Goal: Transaction & Acquisition: Subscribe to service/newsletter

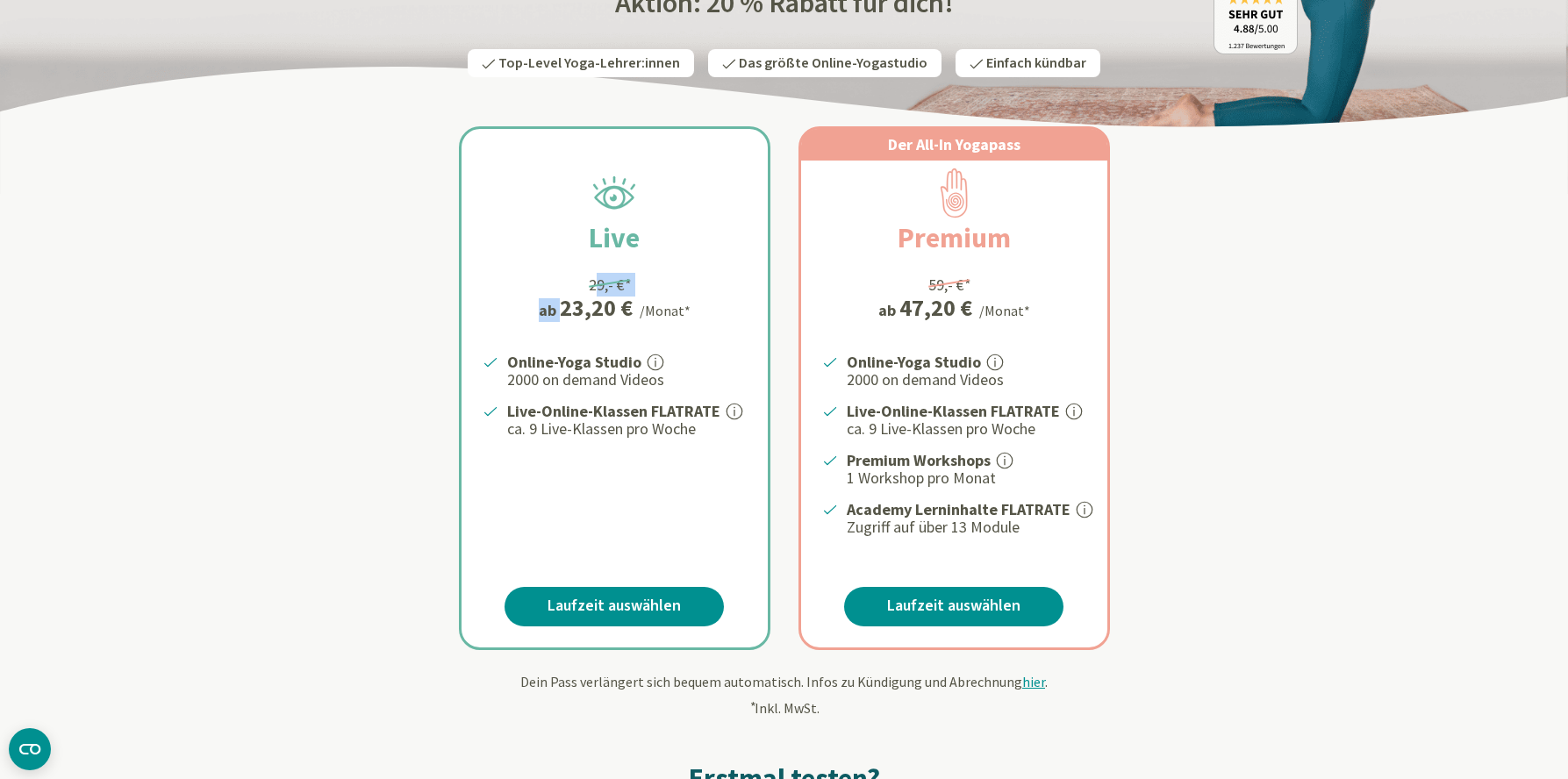
drag, startPoint x: 568, startPoint y: 283, endPoint x: 609, endPoint y: 283, distance: 41.0
click at [609, 283] on div "Live 29,- €* ab 23,20 € /Monat* Online-Yoga Studio 2000 on demand Videos Live-O…" at bounding box center [614, 388] width 306 height 518
click at [600, 284] on div "29,- €*" at bounding box center [610, 285] width 43 height 24
drag, startPoint x: 928, startPoint y: 283, endPoint x: 956, endPoint y: 283, distance: 28.0
click at [956, 283] on div "59,- €*" at bounding box center [949, 285] width 43 height 24
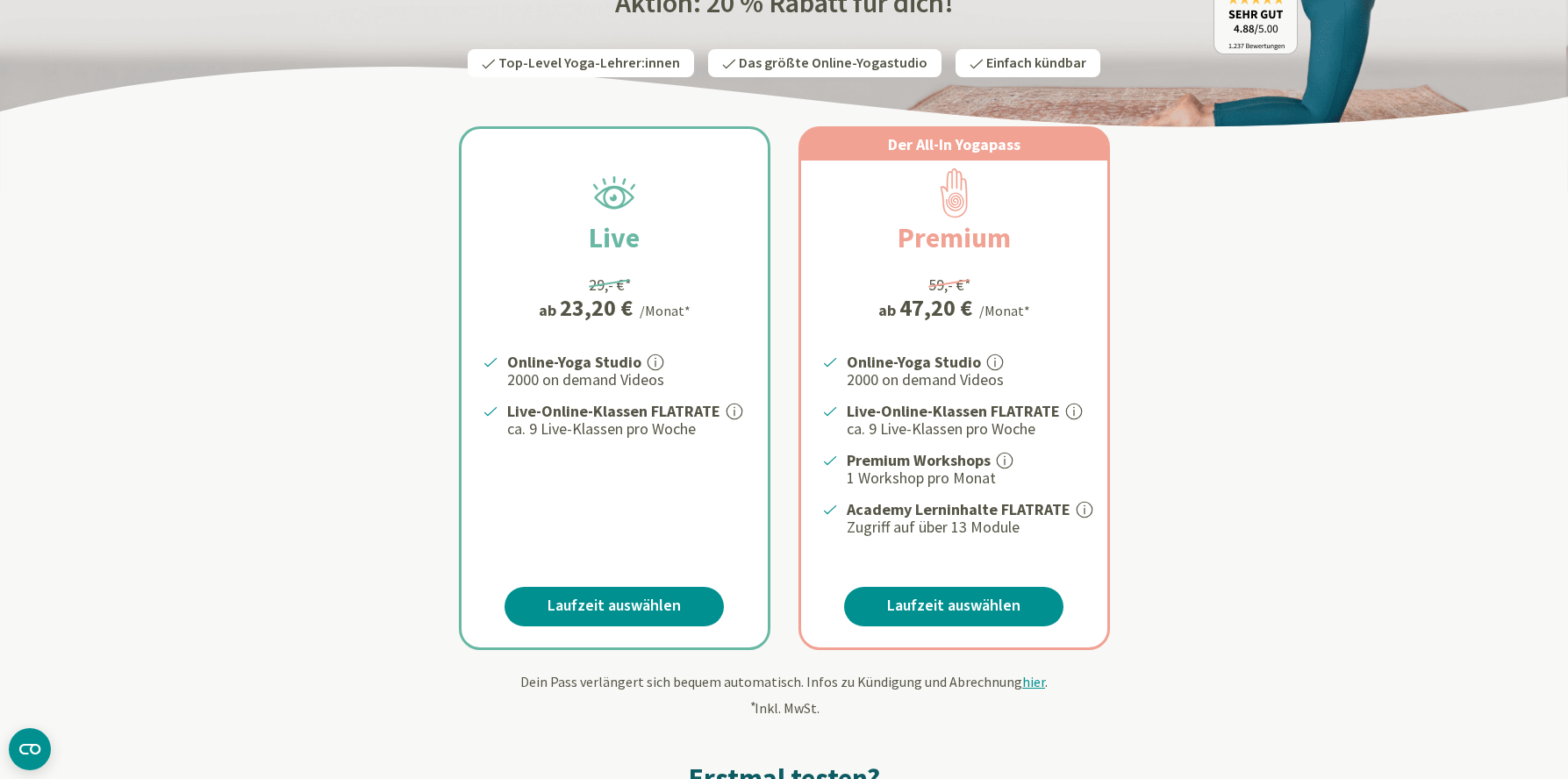
click at [1012, 283] on div "Der All-In Yogapass Premium 59,- €* ab 47,20 € /Monat* Online-Yoga Studio 2000 …" at bounding box center [953, 388] width 306 height 518
drag, startPoint x: 505, startPoint y: 428, endPoint x: 700, endPoint y: 423, distance: 195.1
click at [700, 423] on p "ca. 9 Live-Klassen pro Woche" at bounding box center [627, 428] width 239 height 21
click at [649, 447] on div "Online-Yoga Studio 2000 on demand Videos Live-Online-Klassen FLATRATE ca. 9 Liv…" at bounding box center [614, 443] width 306 height 187
drag, startPoint x: 848, startPoint y: 526, endPoint x: 1029, endPoint y: 526, distance: 181.0
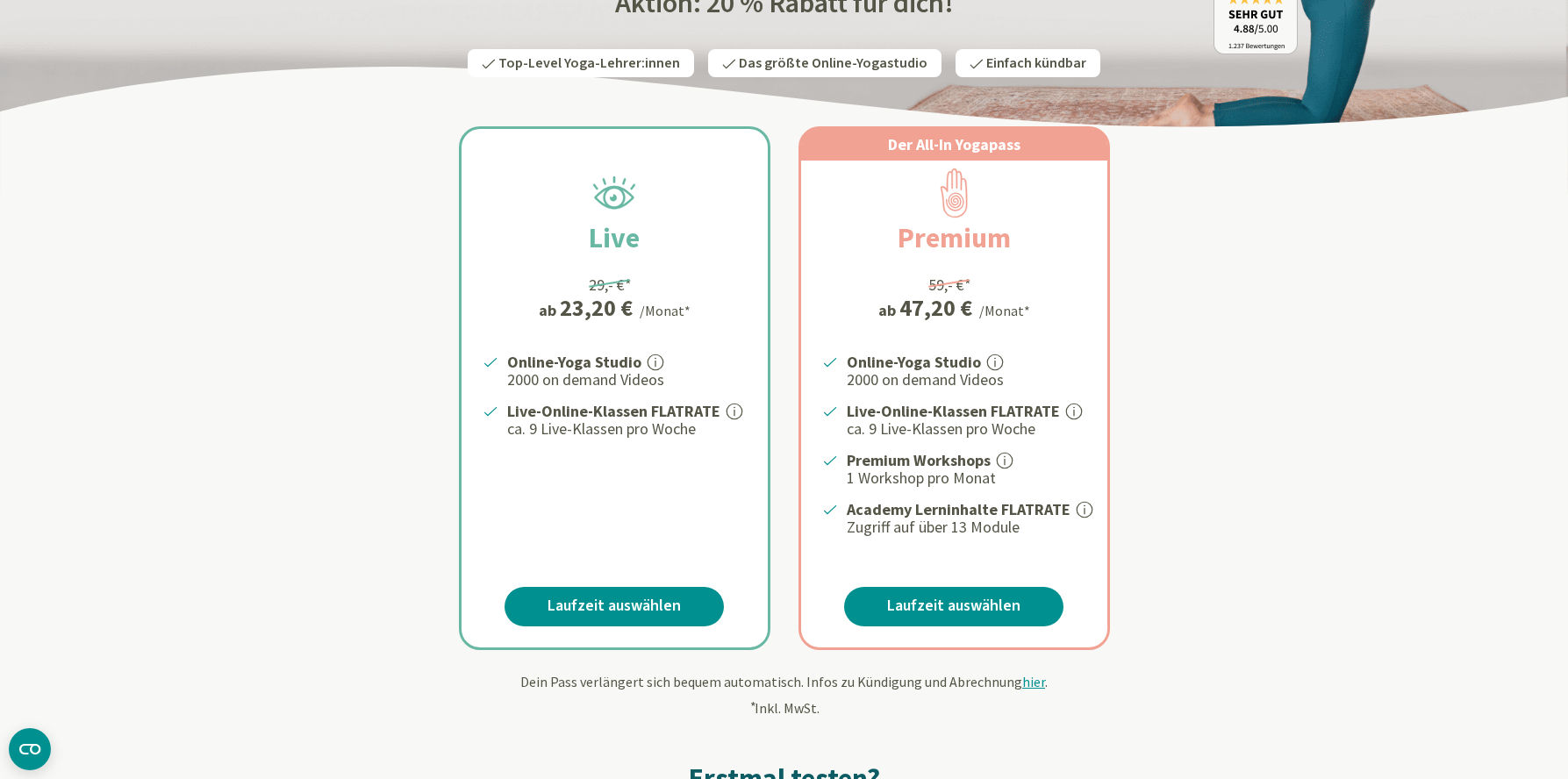
click at [1029, 526] on p "Zugriff auf über 13 Module" at bounding box center [966, 527] width 239 height 21
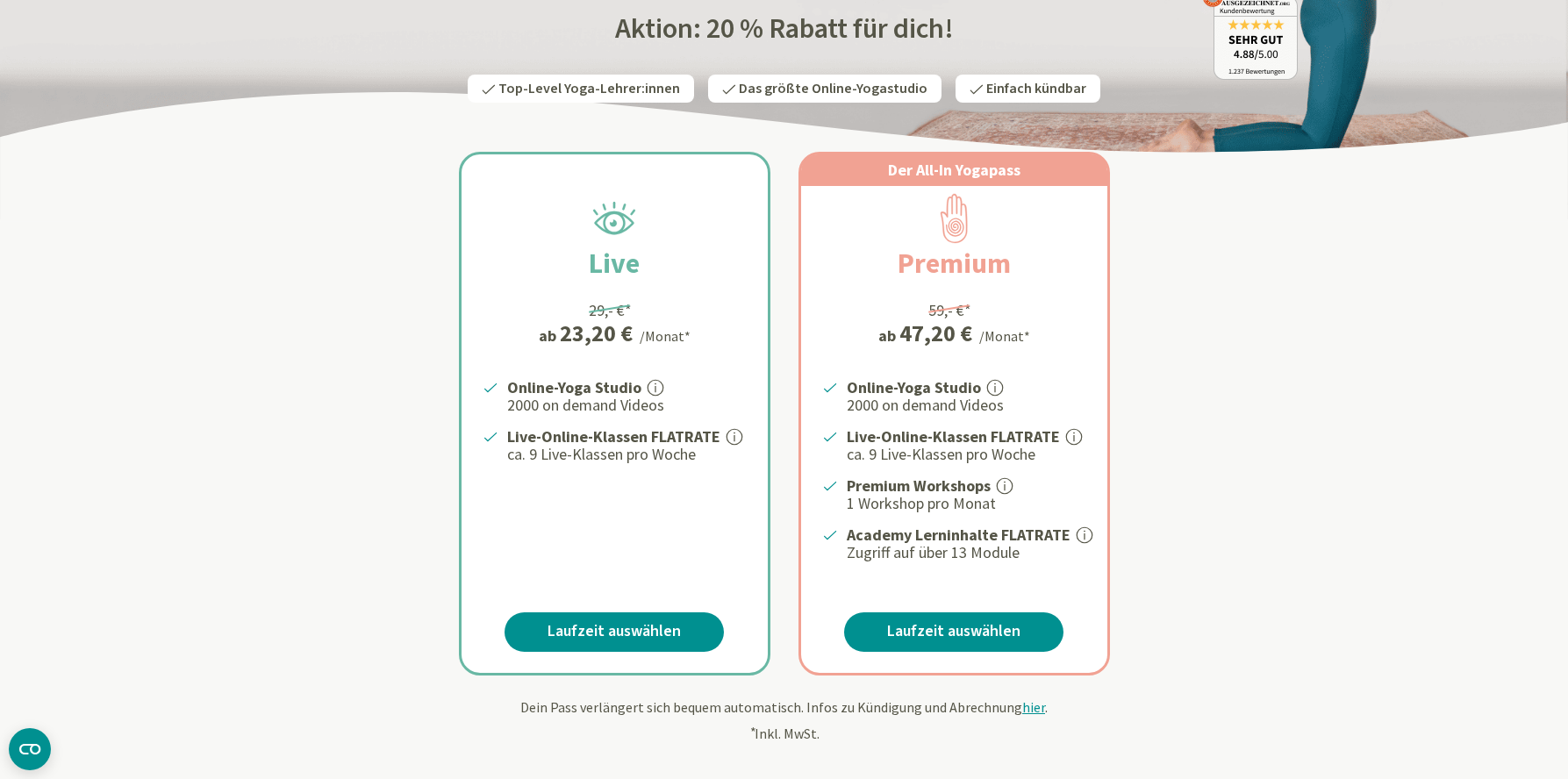
scroll to position [217, 0]
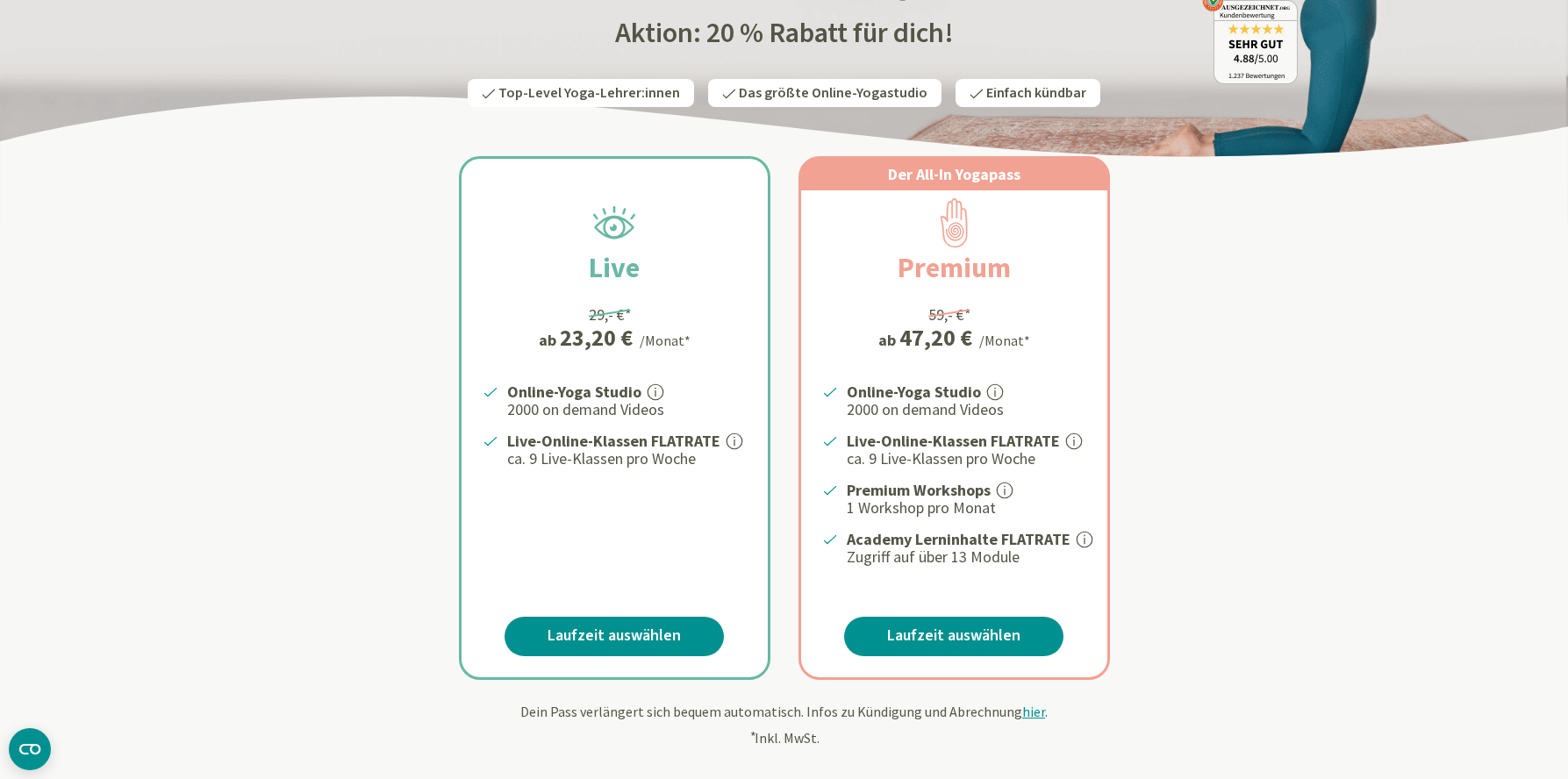
click at [981, 556] on p "Zugriff auf über 13 Module" at bounding box center [966, 557] width 239 height 21
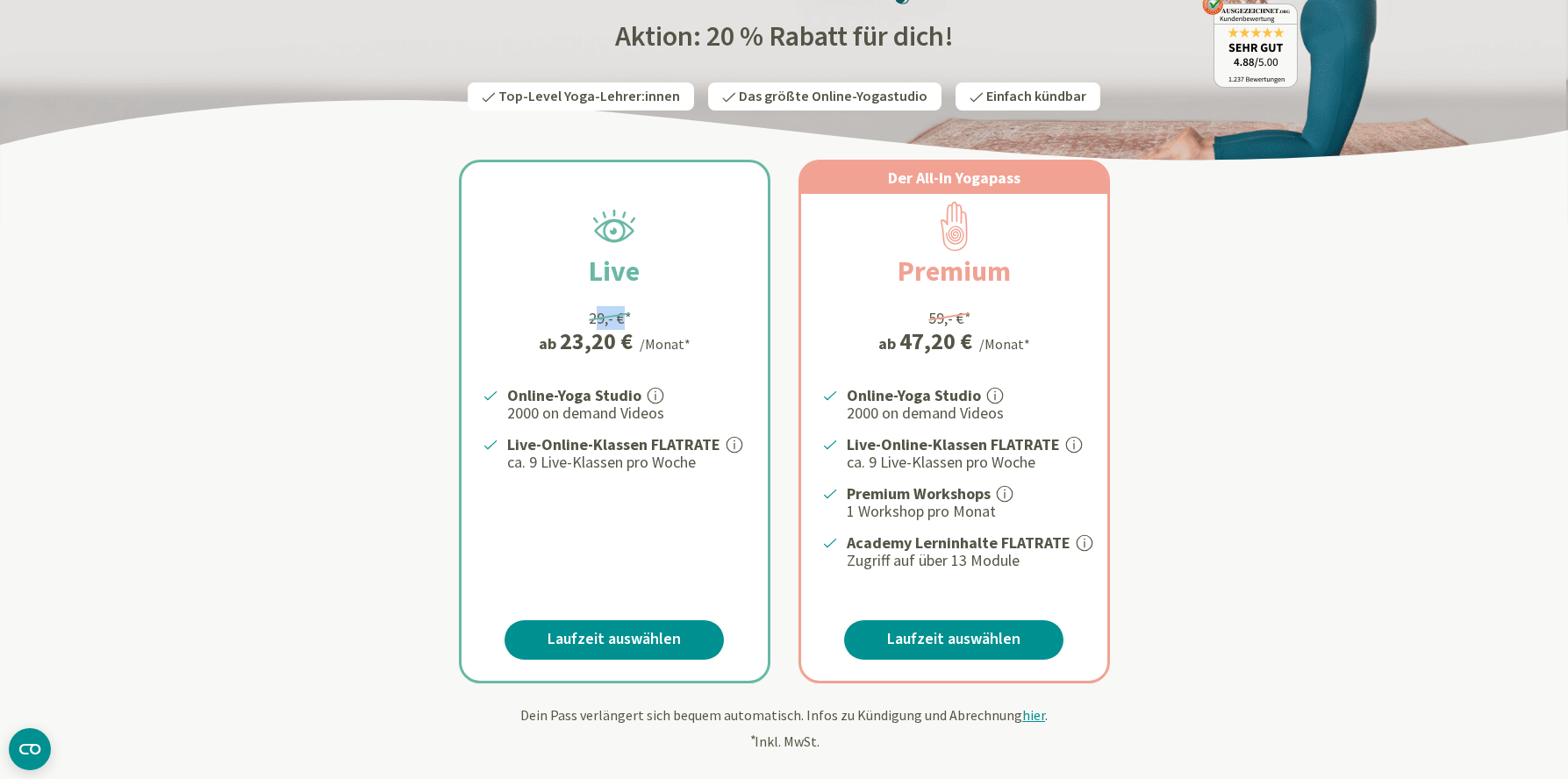
drag, startPoint x: 586, startPoint y: 318, endPoint x: 618, endPoint y: 318, distance: 32.0
click at [618, 318] on div "Live 29,- €* ab 23,20 € /Monat* Online-Yoga Studio 2000 on demand Videos Live-O…" at bounding box center [614, 421] width 306 height 518
drag, startPoint x: 576, startPoint y: 317, endPoint x: 566, endPoint y: 316, distance: 10.0
click at [576, 317] on div "Live 29,- €* ab 23,20 € /Monat* Online-Yoga Studio 2000 on demand Videos Live-O…" at bounding box center [614, 421] width 306 height 518
